Goal: Transaction & Acquisition: Purchase product/service

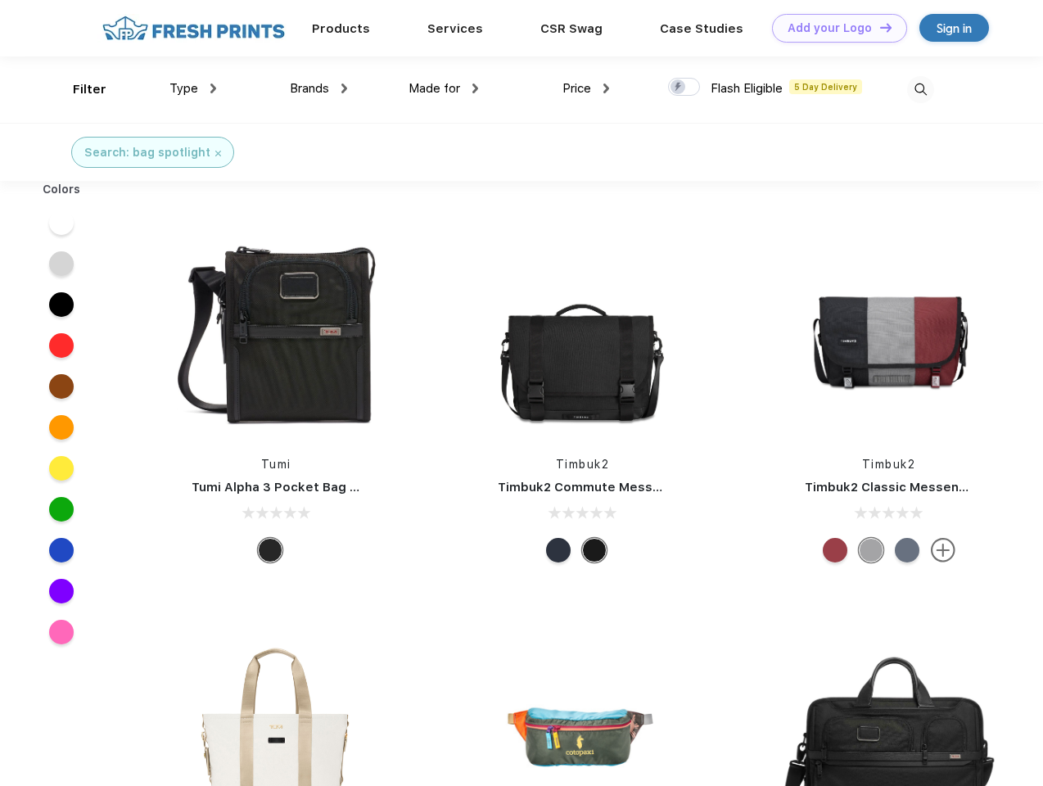
click at [834, 28] on link "Add your Logo Design Tool" at bounding box center [839, 28] width 135 height 29
click at [0, 0] on div "Design Tool" at bounding box center [0, 0] width 0 height 0
click at [879, 27] on link "Add your Logo Design Tool" at bounding box center [839, 28] width 135 height 29
click at [79, 89] on div "Filter" at bounding box center [90, 89] width 34 height 19
click at [193, 88] on span "Type" at bounding box center [183, 88] width 29 height 15
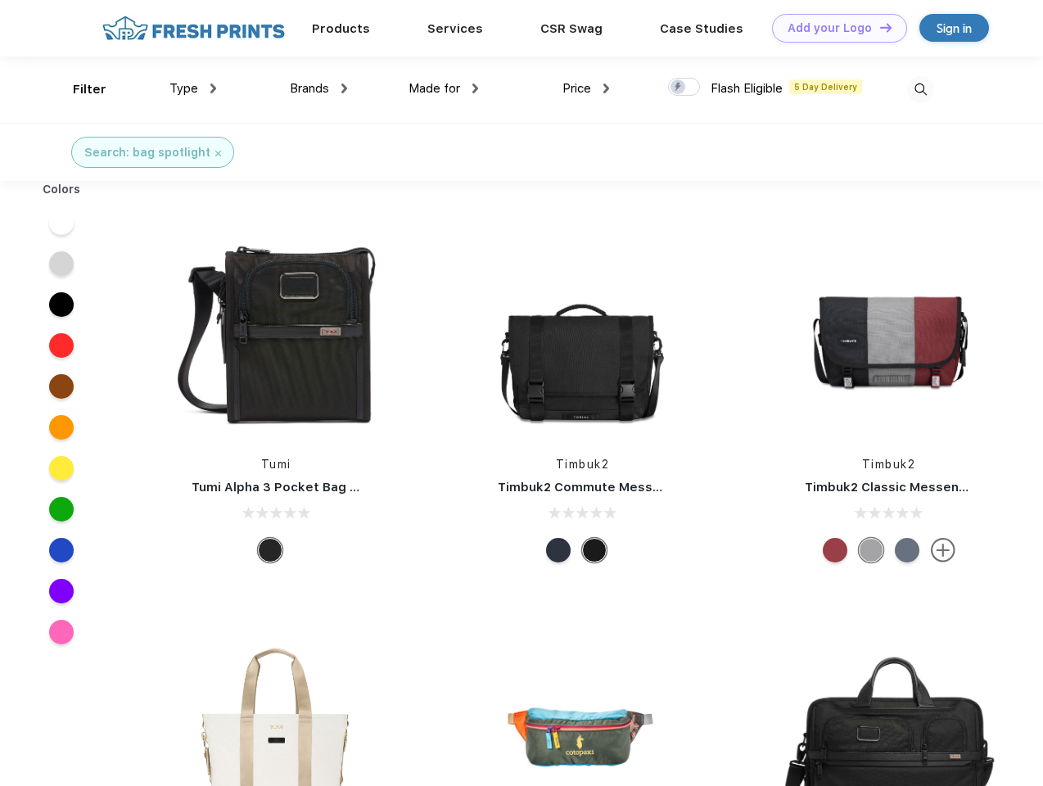
click at [319, 88] on span "Brands" at bounding box center [309, 88] width 39 height 15
click at [444, 88] on span "Made for" at bounding box center [435, 88] width 52 height 15
click at [586, 88] on span "Price" at bounding box center [577, 88] width 29 height 15
click at [685, 88] on div at bounding box center [684, 87] width 32 height 18
click at [679, 88] on input "checkbox" at bounding box center [673, 82] width 11 height 11
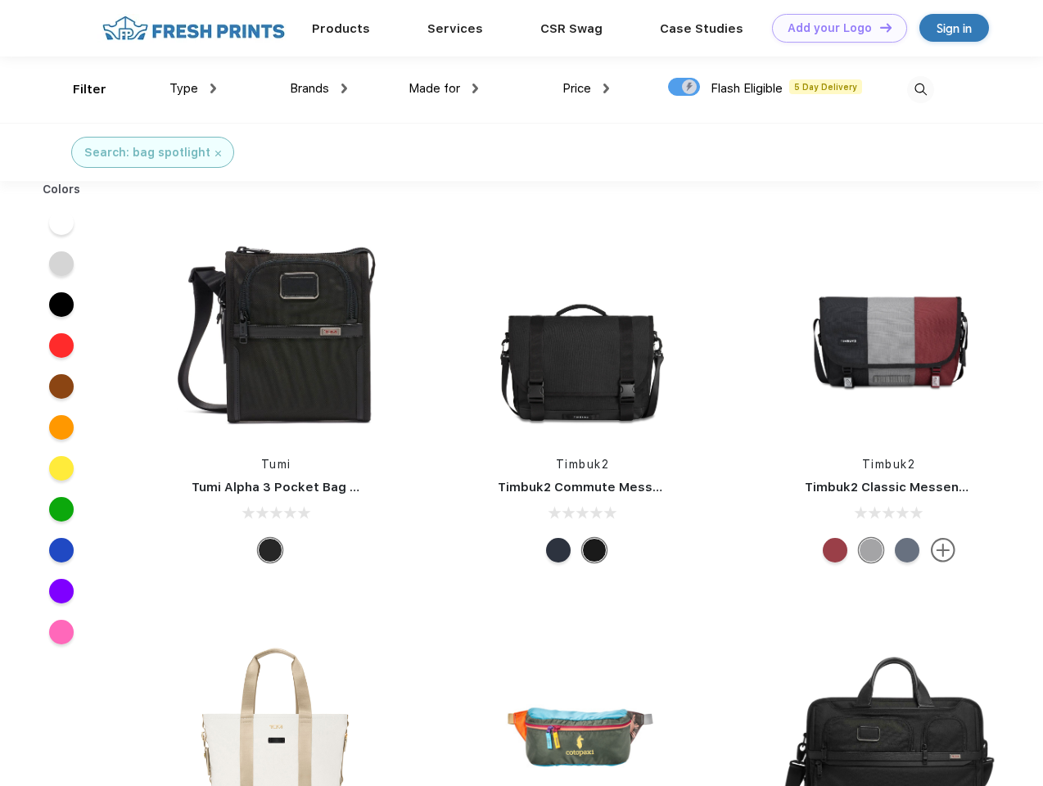
click at [920, 89] on img at bounding box center [920, 89] width 27 height 27
